Goal: Use online tool/utility: Utilize a website feature to perform a specific function

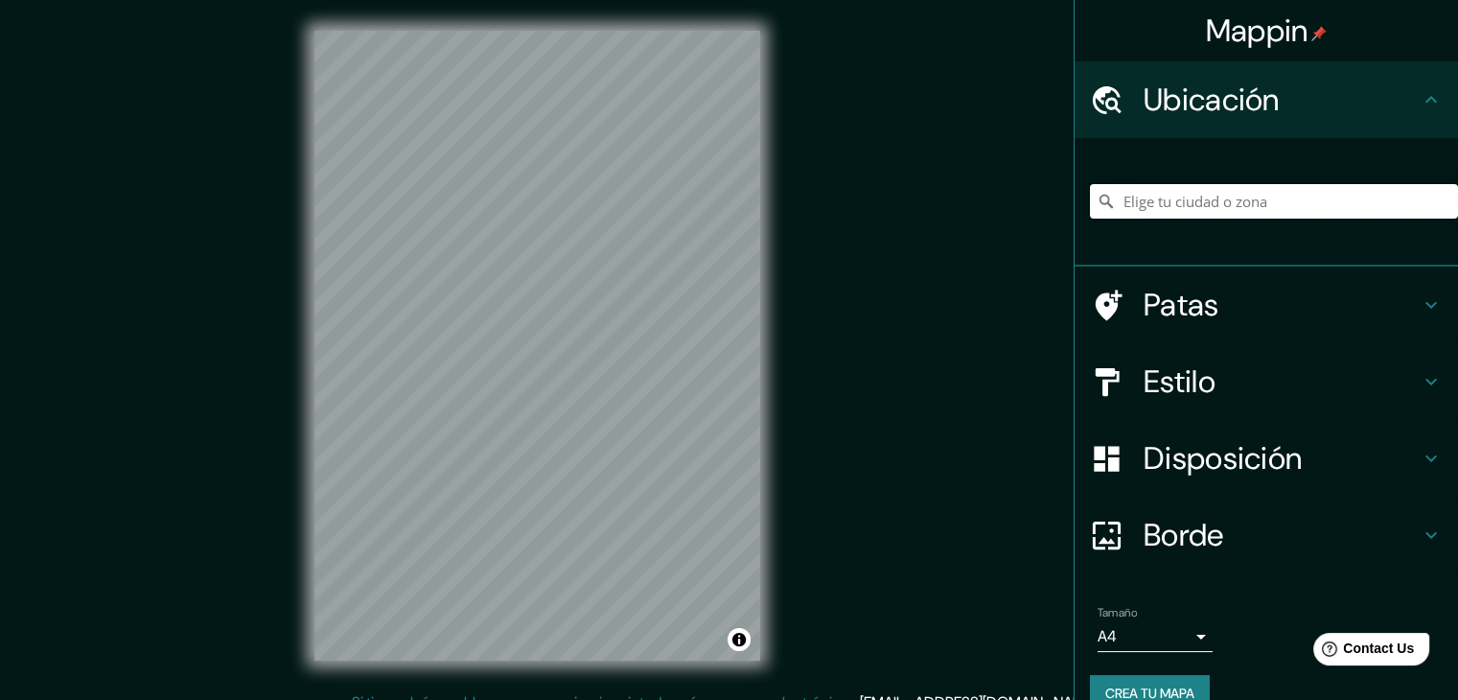
click at [1208, 202] on input "Elige tu ciudad o zona" at bounding box center [1274, 201] width 368 height 35
click at [1382, 205] on input "Miguel Alemán, 81143 Guasave, Sinaloa, México" at bounding box center [1274, 201] width 368 height 35
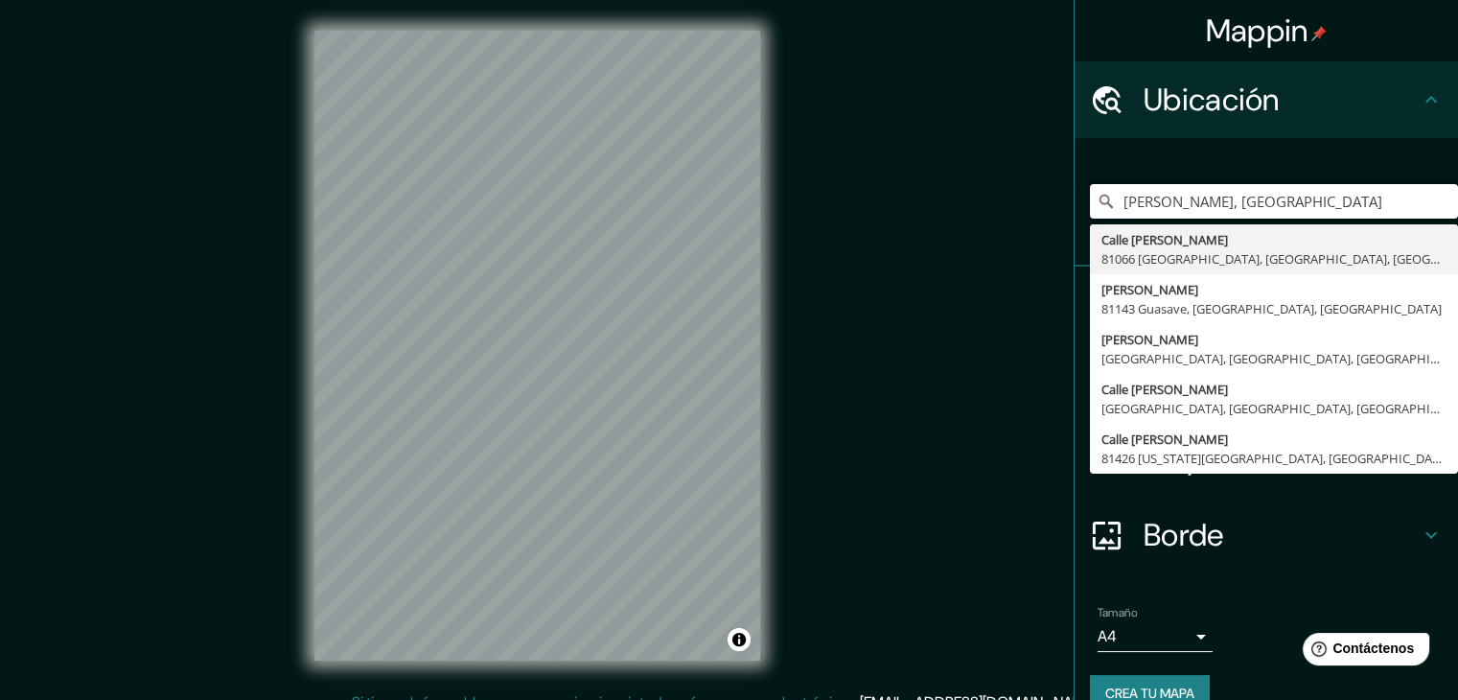
type input "Miguel Alemán, sinaloa"
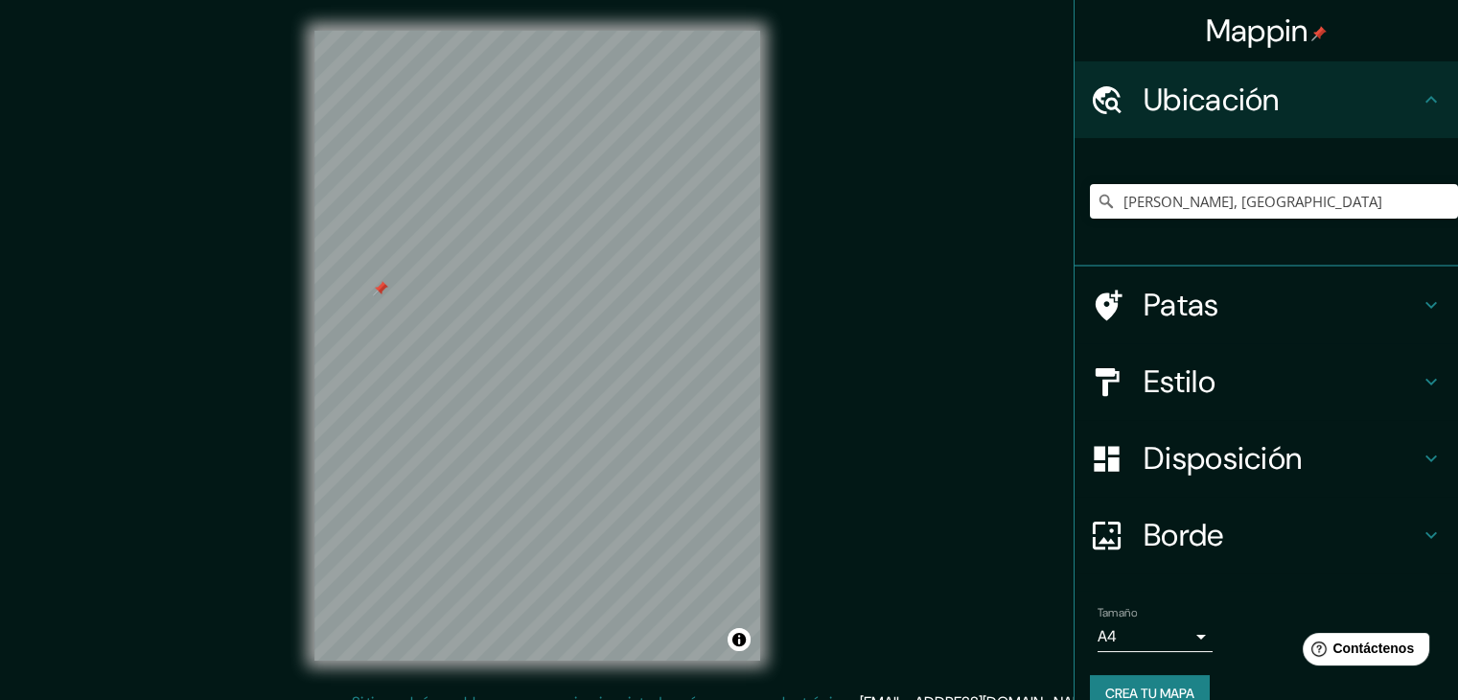
click at [1157, 684] on font "Crea tu mapa" at bounding box center [1149, 692] width 89 height 17
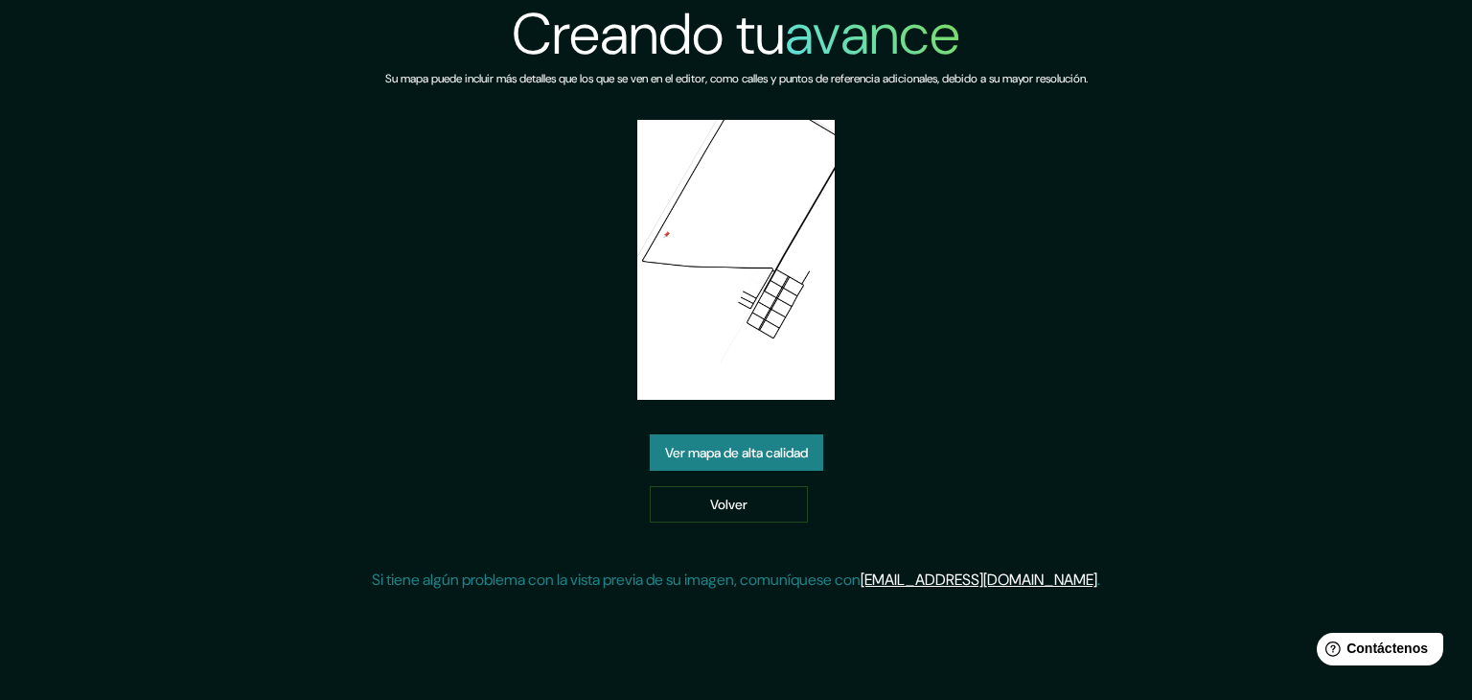
click at [807, 460] on font "Ver mapa de alta calidad" at bounding box center [736, 452] width 143 height 17
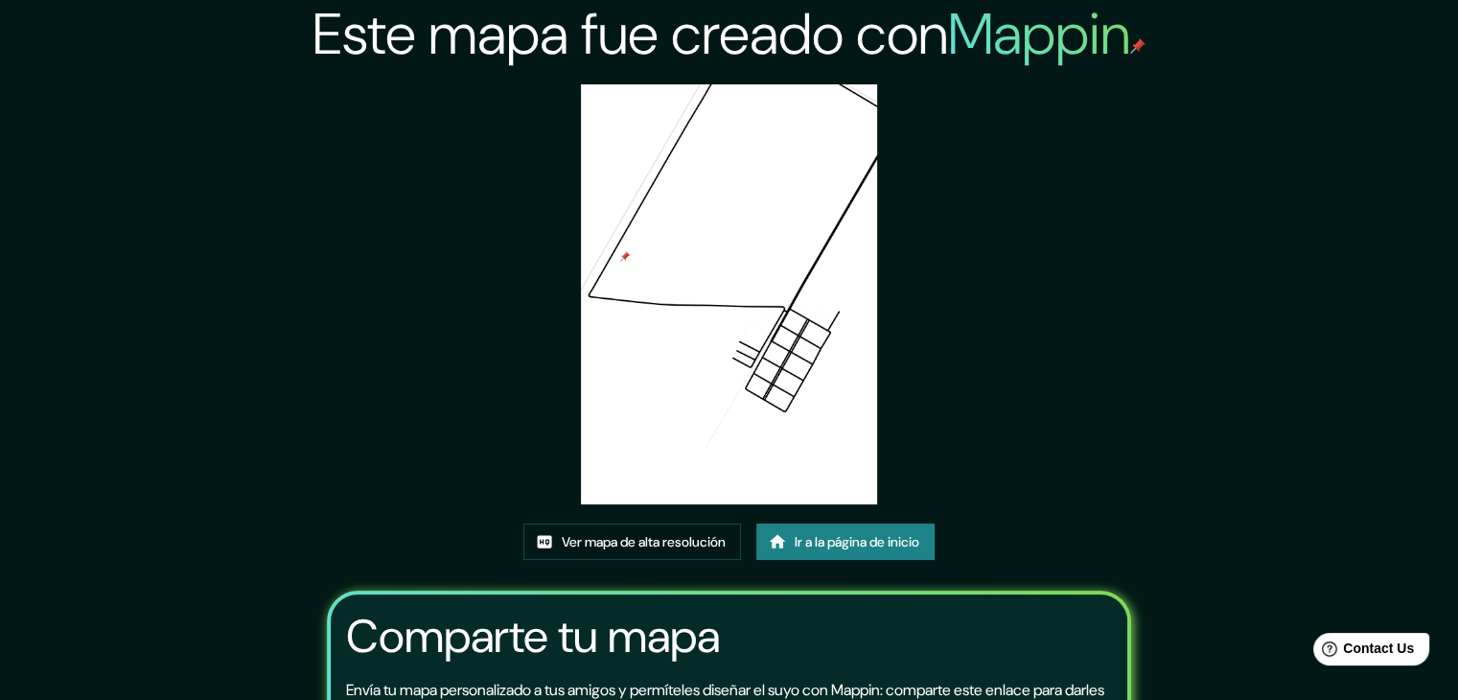
drag, startPoint x: 75, startPoint y: 153, endPoint x: 0, endPoint y: 162, distance: 75.2
click at [28, 156] on div "Este mapa fue creado con Mappin Ver mapa de alta resolución Ir a la página de i…" at bounding box center [729, 451] width 1458 height 902
